Goal: Task Accomplishment & Management: Complete application form

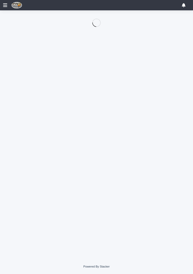
scroll to position [37, 0]
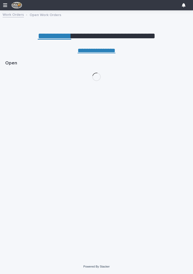
scroll to position [0, 2]
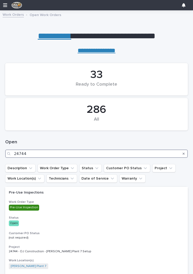
click at [97, 154] on input "24744" at bounding box center [96, 154] width 182 height 8
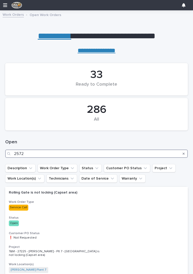
type input "25721"
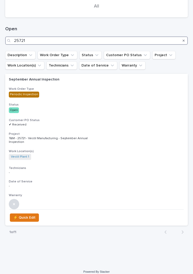
scroll to position [113, 0]
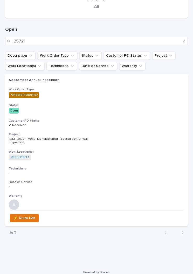
click at [149, 133] on h3 "Project" at bounding box center [96, 135] width 175 height 4
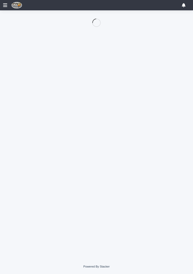
scroll to position [37, 0]
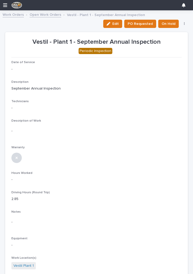
click at [117, 22] on span "Edit" at bounding box center [115, 23] width 6 height 5
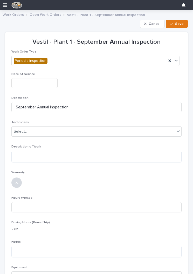
click at [25, 82] on input "text" at bounding box center [34, 83] width 46 height 10
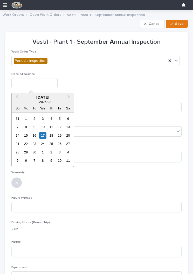
click at [27, 136] on div "15" at bounding box center [26, 135] width 7 height 7
type input "**********"
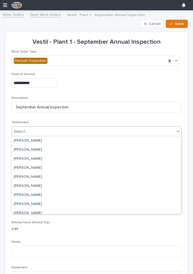
scroll to position [45, 0]
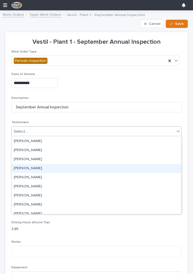
click at [133, 169] on div "[PERSON_NAME]" at bounding box center [96, 168] width 169 height 9
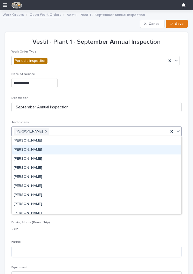
click at [140, 150] on div "[PERSON_NAME]" at bounding box center [96, 150] width 169 height 9
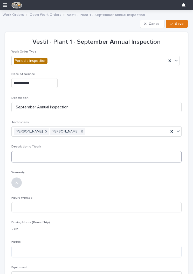
click at [123, 156] on textarea at bounding box center [96, 157] width 170 height 12
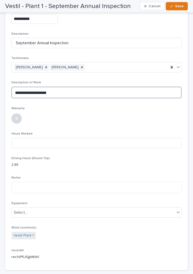
scroll to position [64, 0]
type textarea "**********"
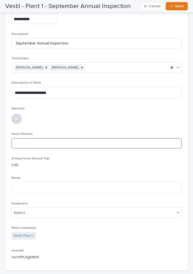
click at [132, 143] on input at bounding box center [96, 143] width 170 height 10
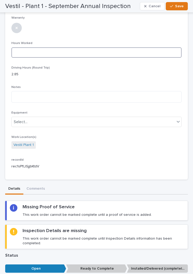
scroll to position [153, 0]
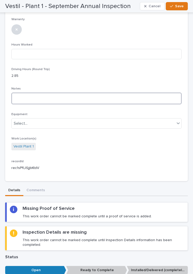
click at [135, 96] on textarea at bounding box center [96, 99] width 170 height 12
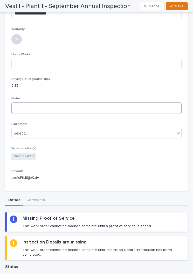
scroll to position [143, 0]
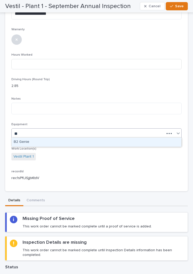
type input "**"
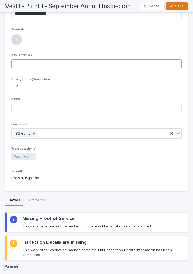
click at [142, 62] on input at bounding box center [96, 64] width 170 height 10
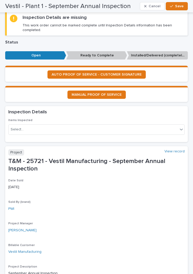
scroll to position [369, 0]
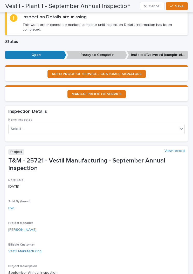
type input "17"
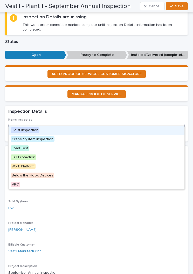
click at [128, 130] on div "Hoist Inspection" at bounding box center [97, 130] width 176 height 9
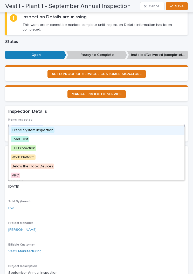
click at [124, 129] on div "Crane System Inspection" at bounding box center [97, 130] width 176 height 9
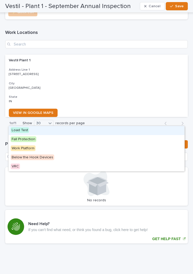
scroll to position [882, 0]
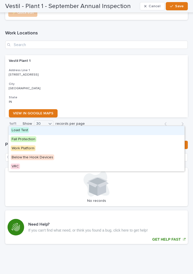
click at [172, 8] on icon "button" at bounding box center [171, 6] width 3 height 4
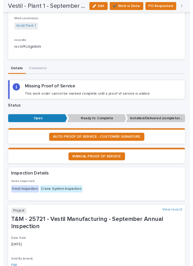
scroll to position [220, 0]
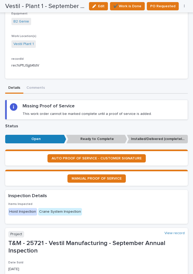
click at [61, 154] on link "AUTO PROOF OF SERVICE - CUSTOMER SIGNATURE" at bounding box center [96, 158] width 98 height 8
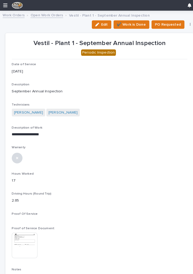
scroll to position [0, 0]
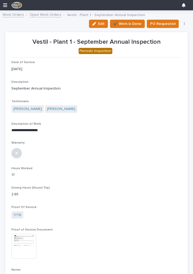
click at [128, 20] on button "✔️ Work is Done" at bounding box center [127, 24] width 35 height 8
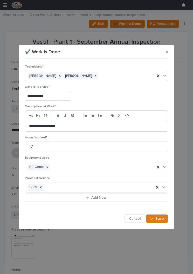
click at [159, 217] on span "Save" at bounding box center [159, 219] width 9 height 5
